Goal: Information Seeking & Learning: Learn about a topic

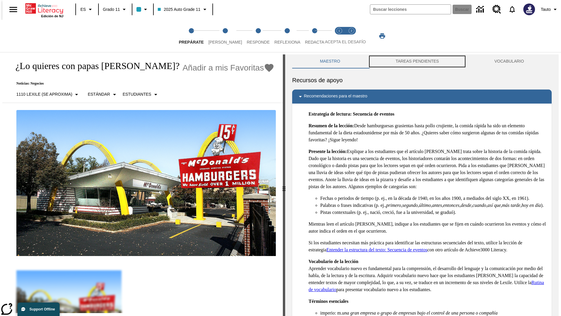
click at [417, 61] on button "TAREAS PENDIENTES" at bounding box center [417, 61] width 99 height 14
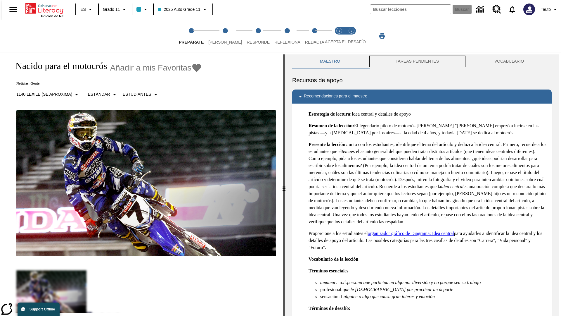
click at [417, 61] on button "TAREAS PENDIENTES" at bounding box center [417, 61] width 99 height 14
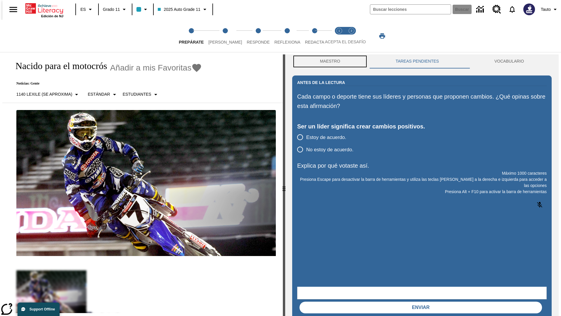
scroll to position [0, 0]
